Goal: Information Seeking & Learning: Learn about a topic

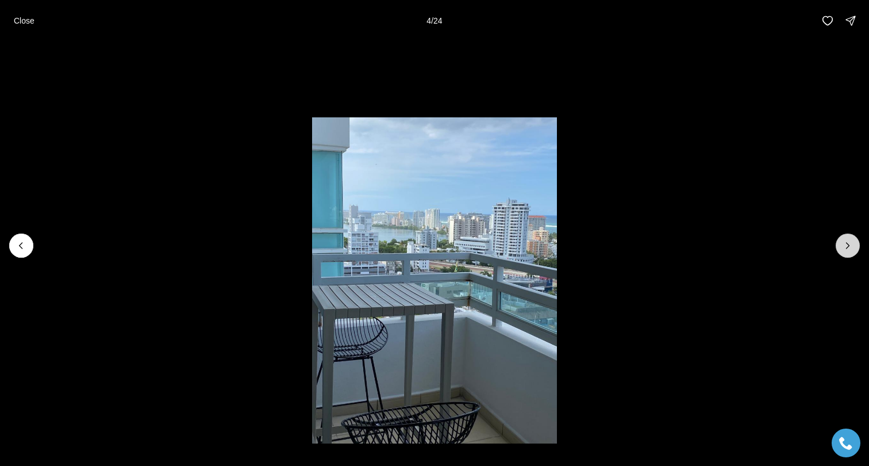
click at [851, 243] on icon "Next slide" at bounding box center [847, 245] width 11 height 11
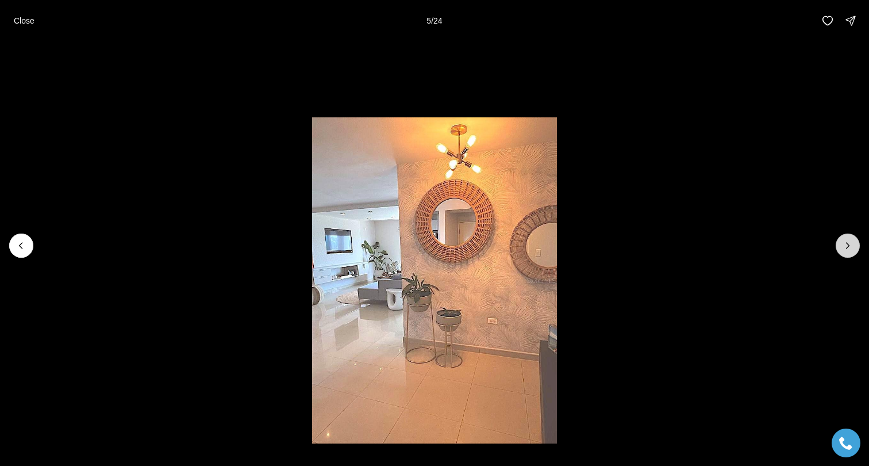
click at [851, 243] on icon "Next slide" at bounding box center [847, 245] width 11 height 11
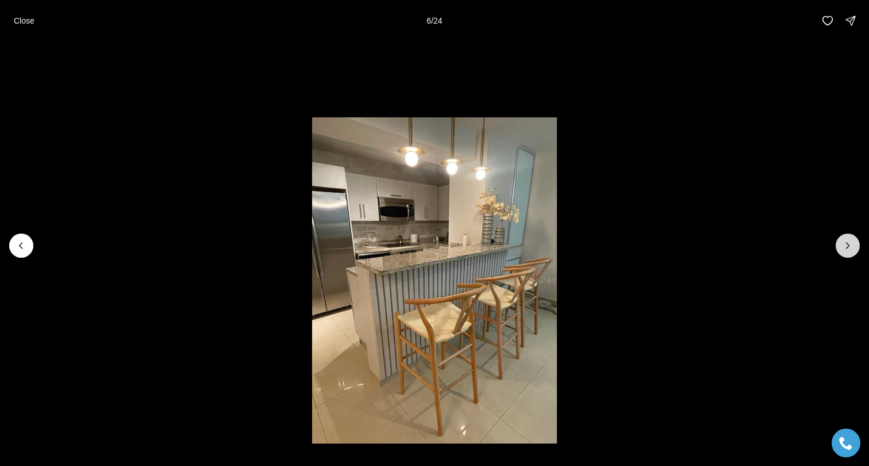
click at [851, 243] on icon "Next slide" at bounding box center [847, 245] width 11 height 11
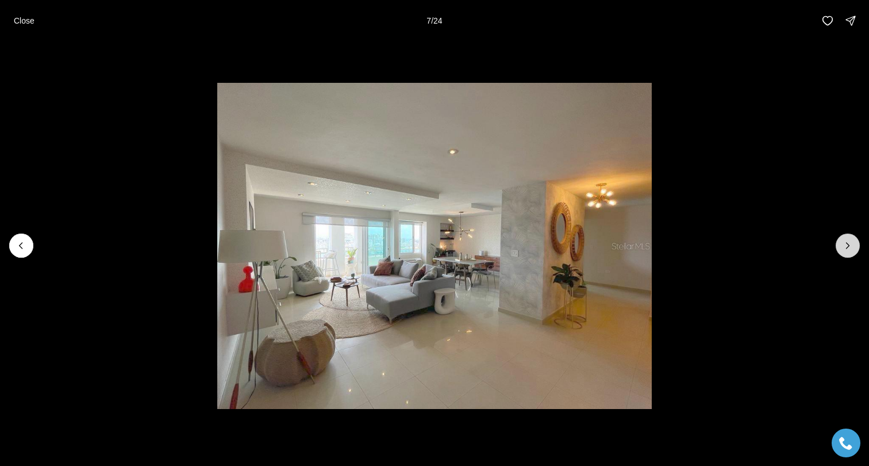
click at [851, 243] on icon "Next slide" at bounding box center [847, 245] width 11 height 11
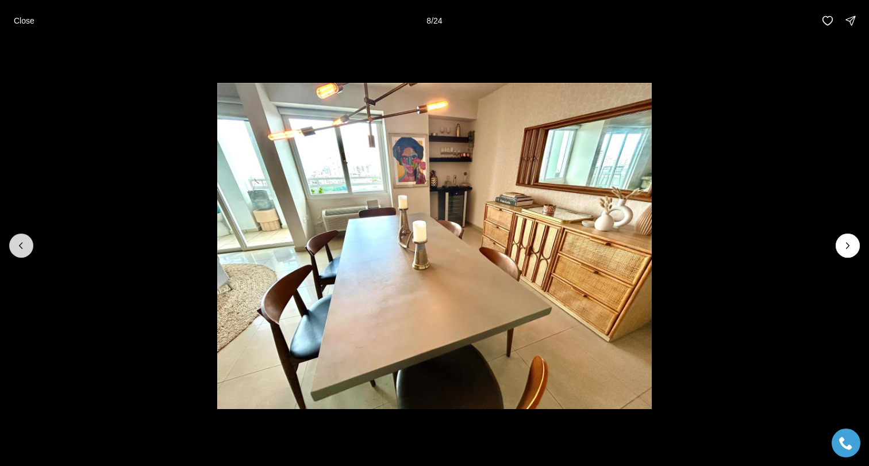
click at [25, 252] on button "Previous slide" at bounding box center [21, 245] width 24 height 24
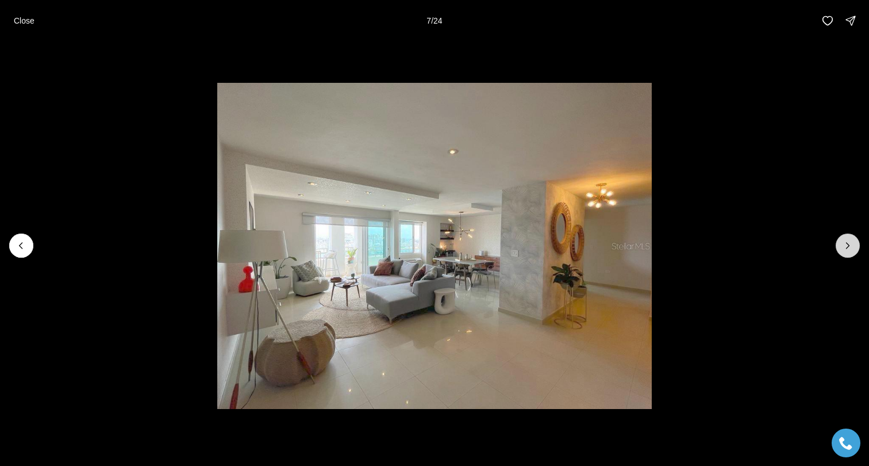
click at [846, 242] on icon "Next slide" at bounding box center [847, 245] width 11 height 11
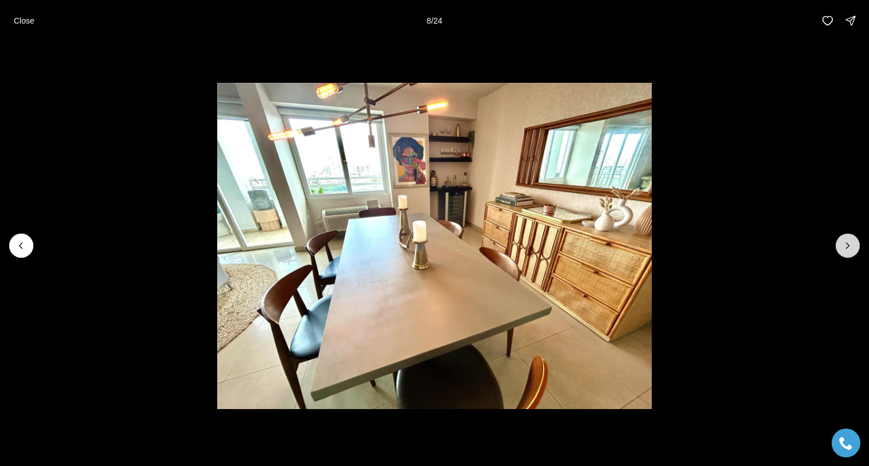
click at [846, 242] on icon "Next slide" at bounding box center [847, 245] width 11 height 11
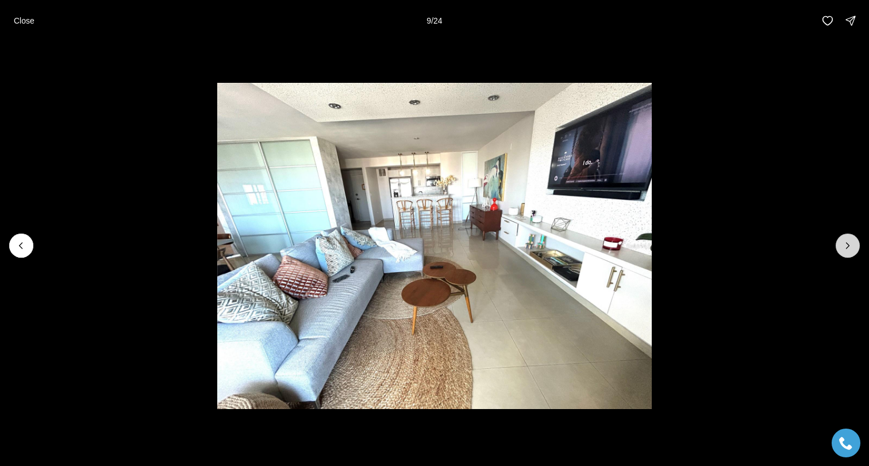
click at [846, 242] on icon "Next slide" at bounding box center [847, 245] width 11 height 11
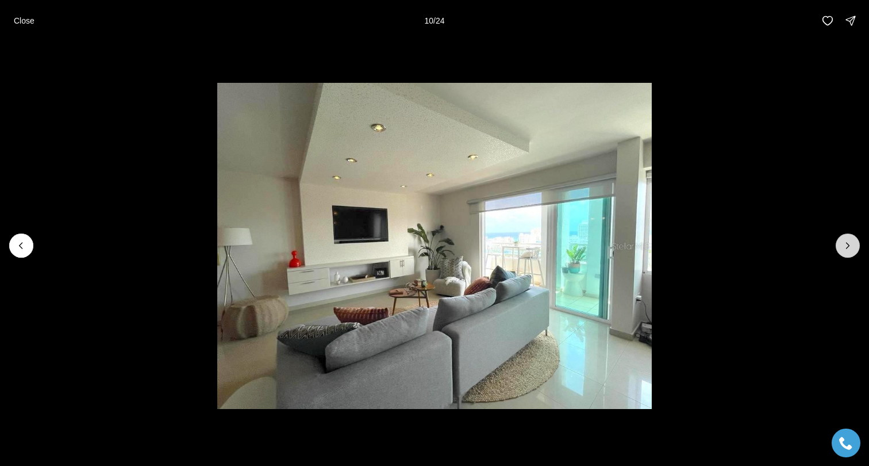
click at [846, 242] on icon "Next slide" at bounding box center [847, 245] width 11 height 11
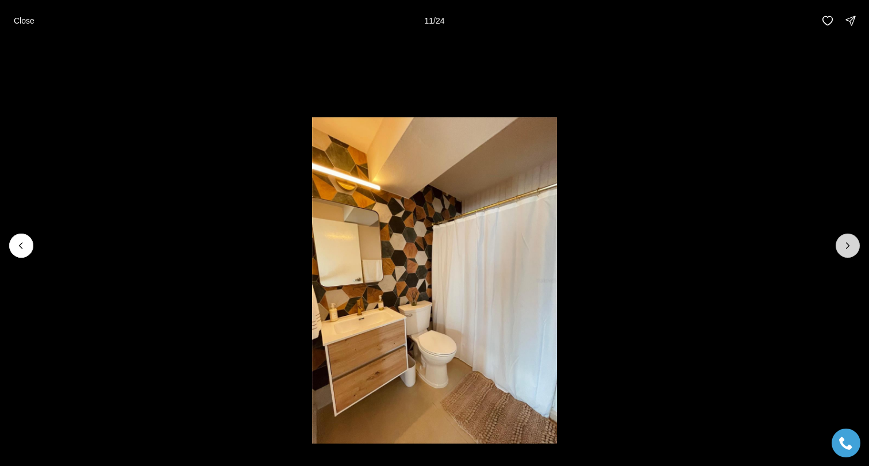
click at [846, 242] on icon "Next slide" at bounding box center [847, 245] width 11 height 11
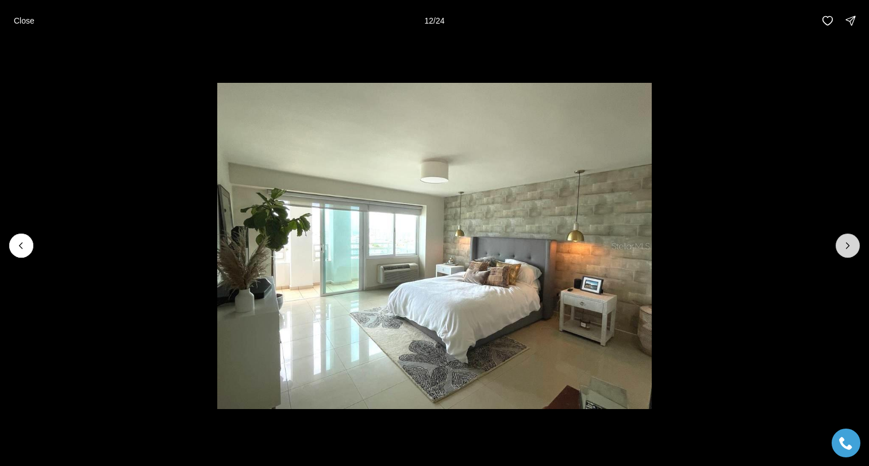
click at [846, 242] on icon "Next slide" at bounding box center [847, 245] width 11 height 11
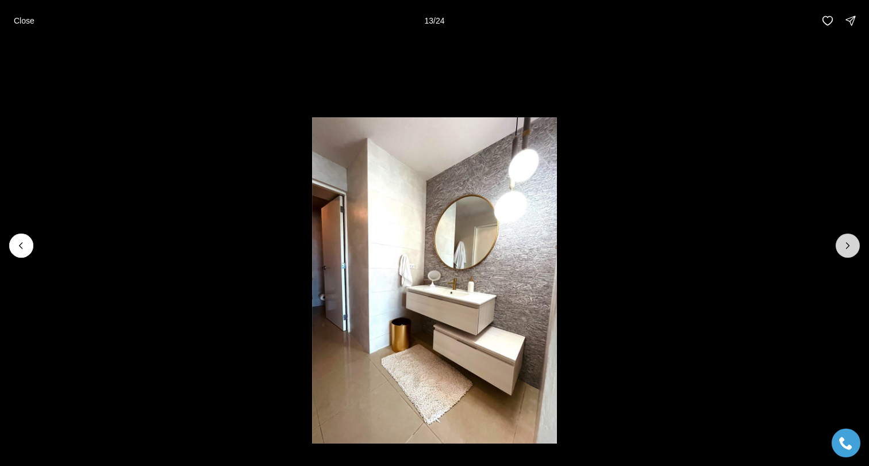
click at [846, 242] on icon "Next slide" at bounding box center [847, 245] width 11 height 11
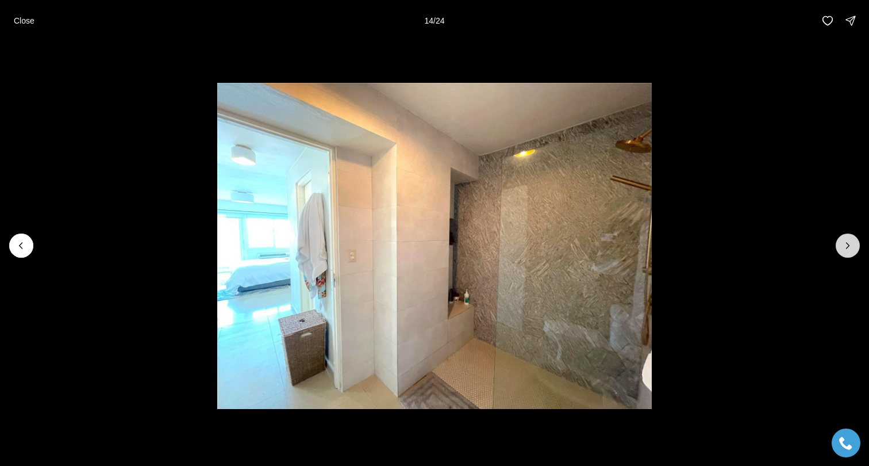
click at [846, 242] on icon "Next slide" at bounding box center [847, 245] width 11 height 11
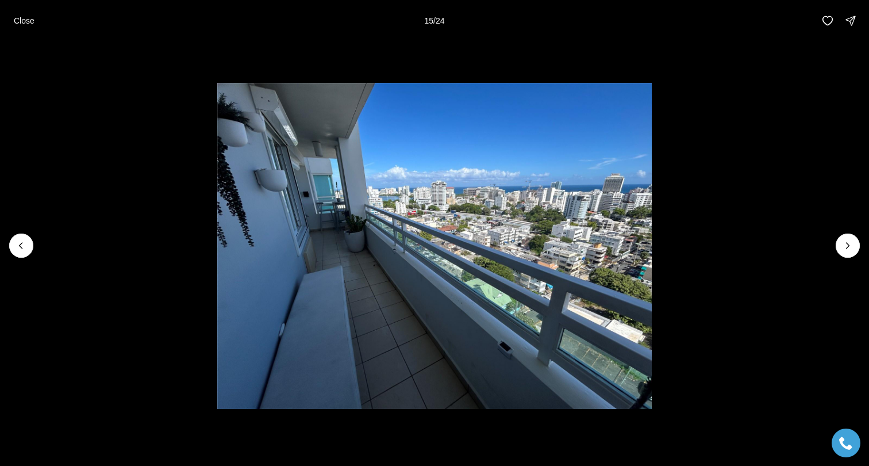
drag, startPoint x: 846, startPoint y: 242, endPoint x: 494, endPoint y: 259, distance: 352.8
click at [494, 259] on div at bounding box center [434, 245] width 869 height 408
click at [22, 248] on icon "Previous slide" at bounding box center [21, 245] width 11 height 11
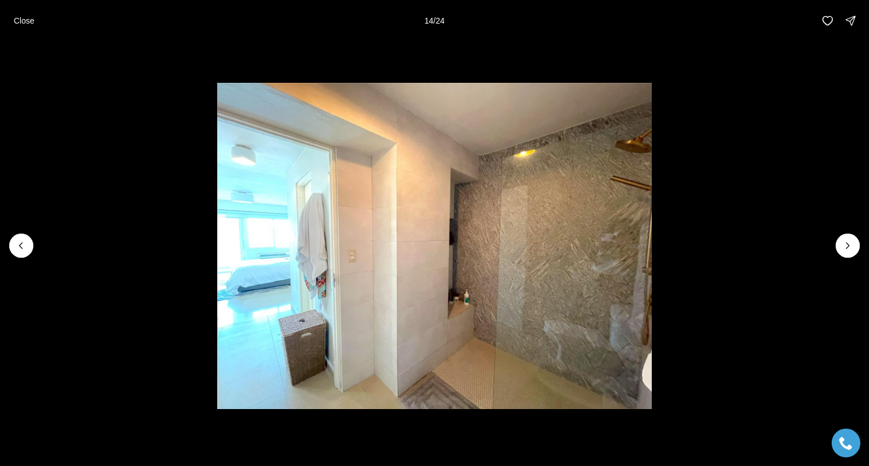
click at [652, 258] on img "14 of 24" at bounding box center [434, 246] width 435 height 326
click at [848, 252] on button "Next slide" at bounding box center [848, 245] width 24 height 24
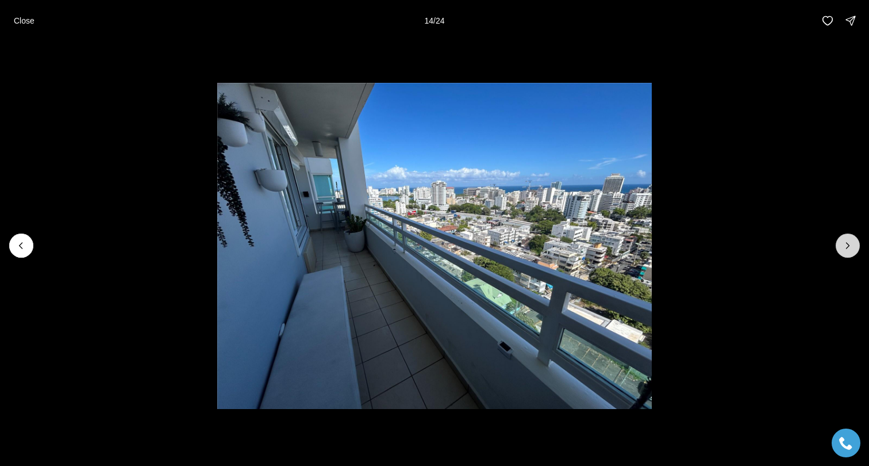
click at [848, 252] on button "Next slide" at bounding box center [848, 245] width 24 height 24
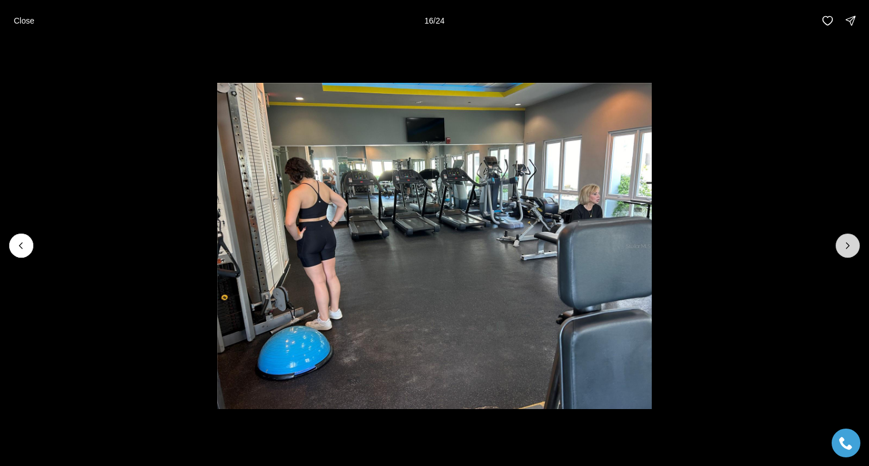
click at [848, 252] on button "Next slide" at bounding box center [848, 245] width 24 height 24
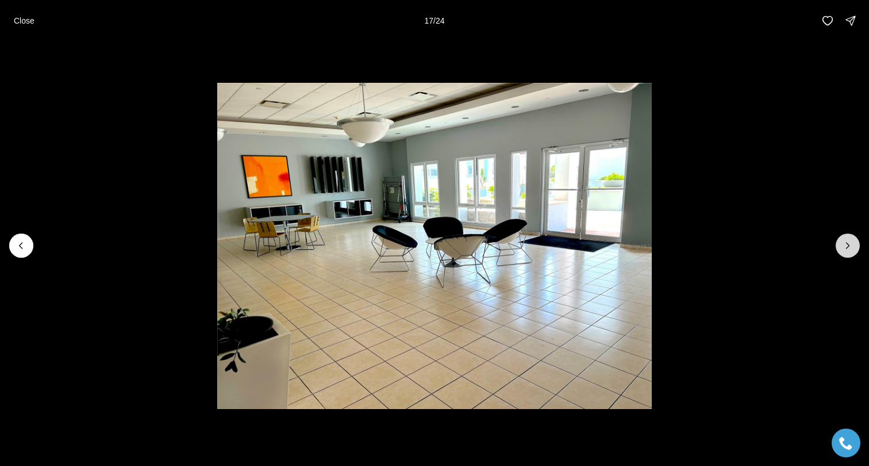
click at [848, 252] on button "Next slide" at bounding box center [848, 245] width 24 height 24
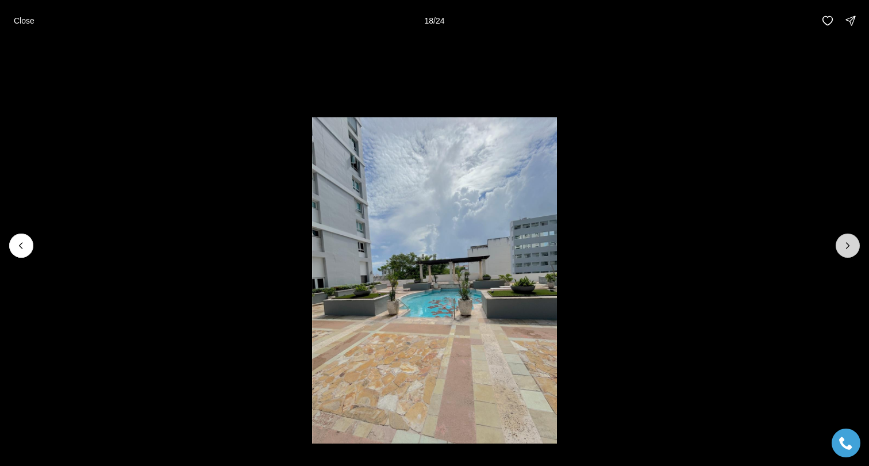
click at [848, 252] on button "Next slide" at bounding box center [848, 245] width 24 height 24
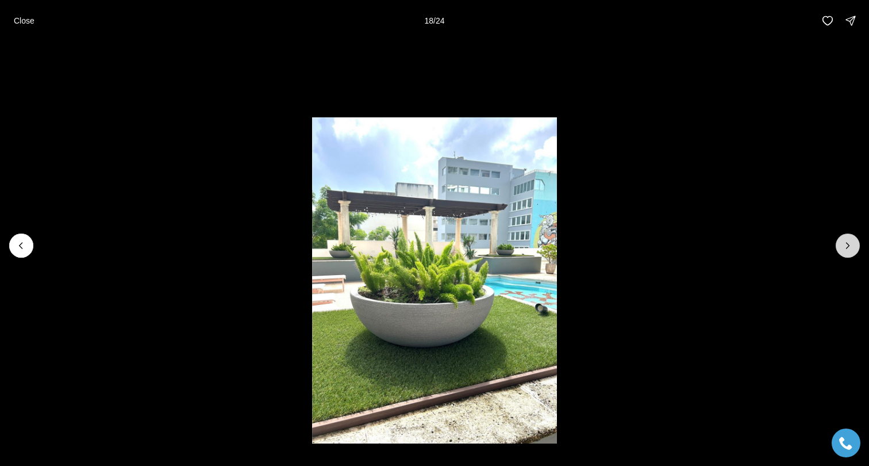
click at [848, 252] on button "Next slide" at bounding box center [848, 245] width 24 height 24
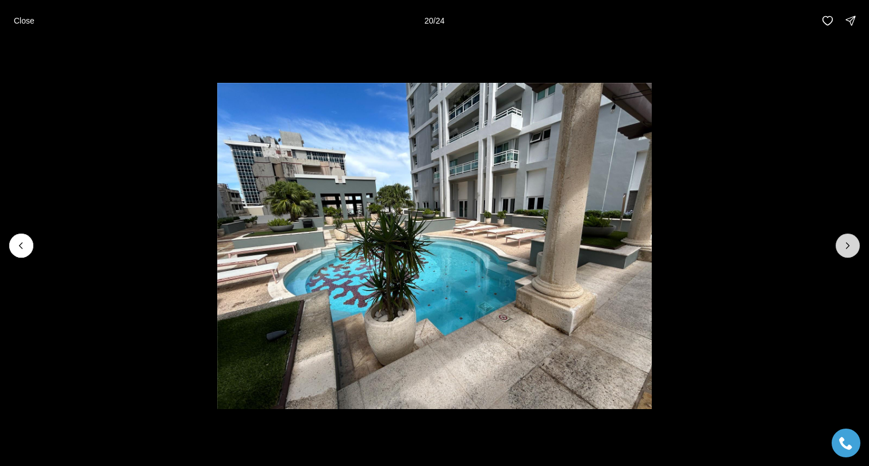
click at [848, 252] on button "Next slide" at bounding box center [848, 245] width 24 height 24
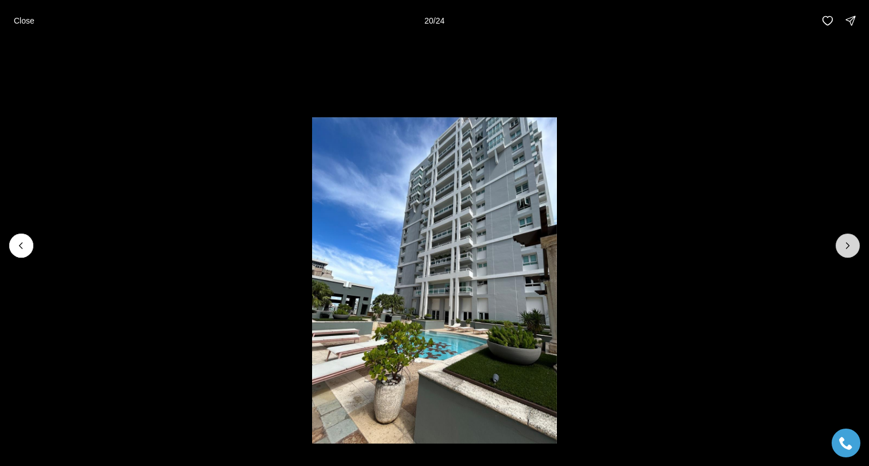
click at [848, 252] on button "Next slide" at bounding box center [848, 245] width 24 height 24
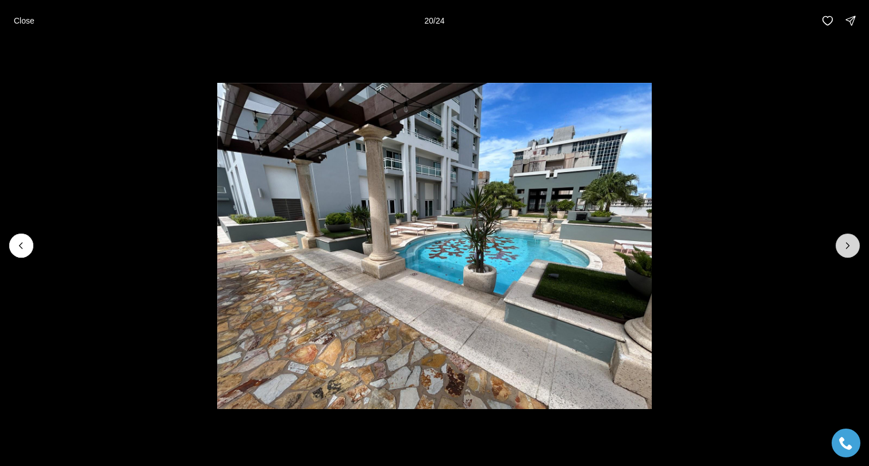
click at [848, 252] on button "Next slide" at bounding box center [848, 245] width 24 height 24
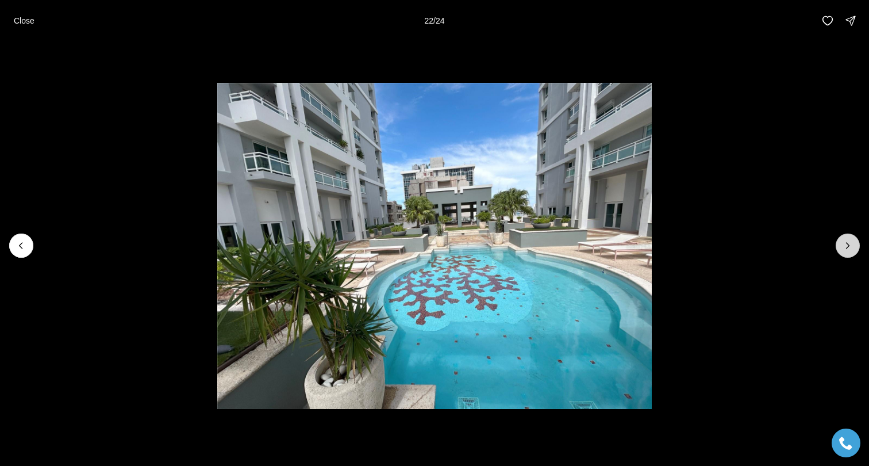
click at [848, 252] on button "Next slide" at bounding box center [848, 245] width 24 height 24
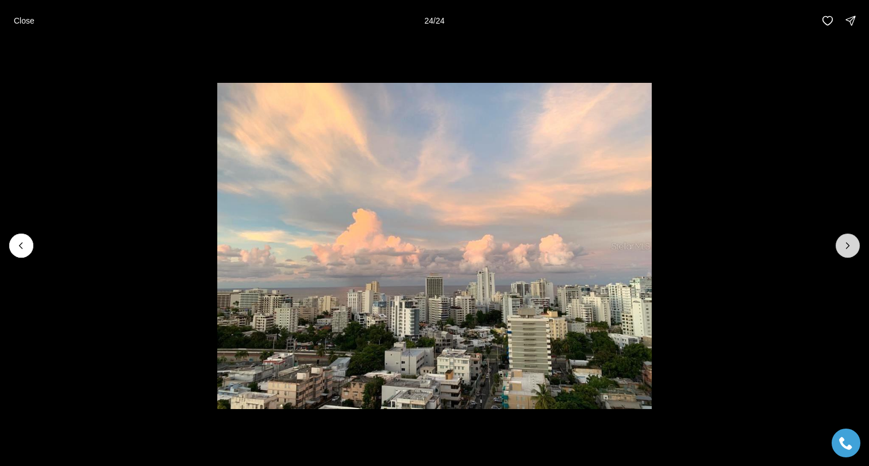
click at [848, 252] on div at bounding box center [848, 245] width 24 height 24
